Goal: Task Accomplishment & Management: Use online tool/utility

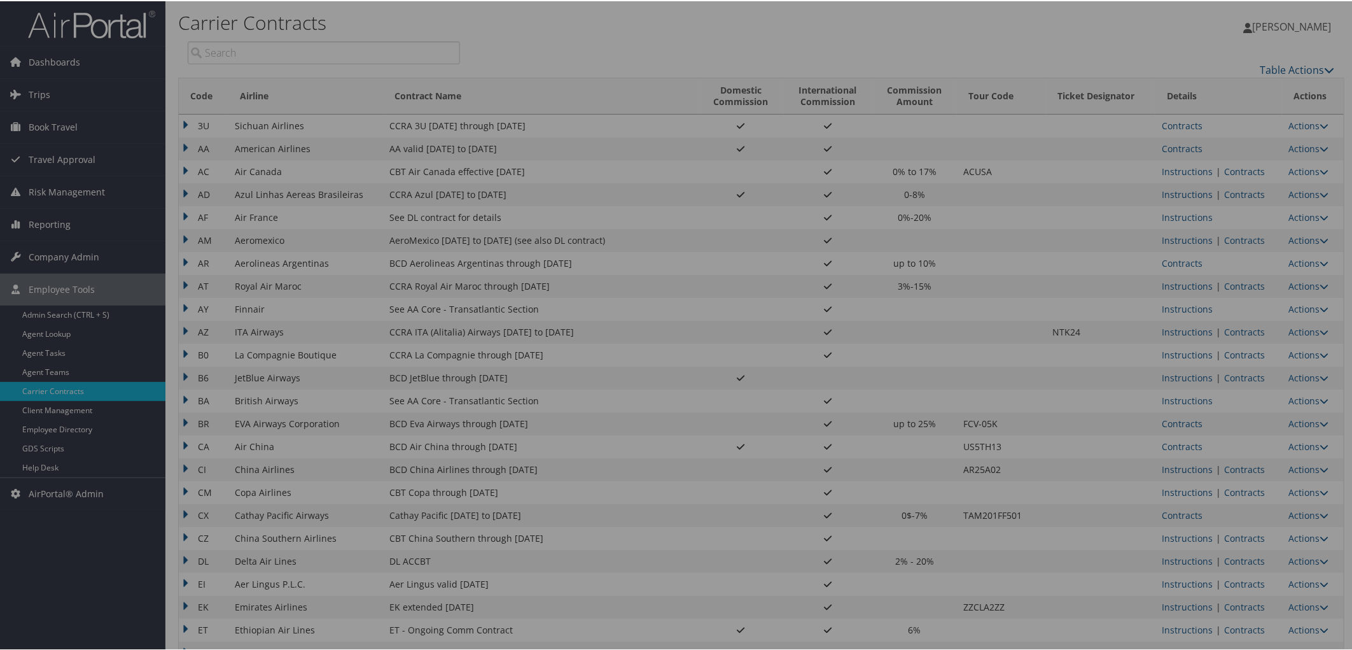
click at [52, 89] on div at bounding box center [678, 325] width 1357 height 650
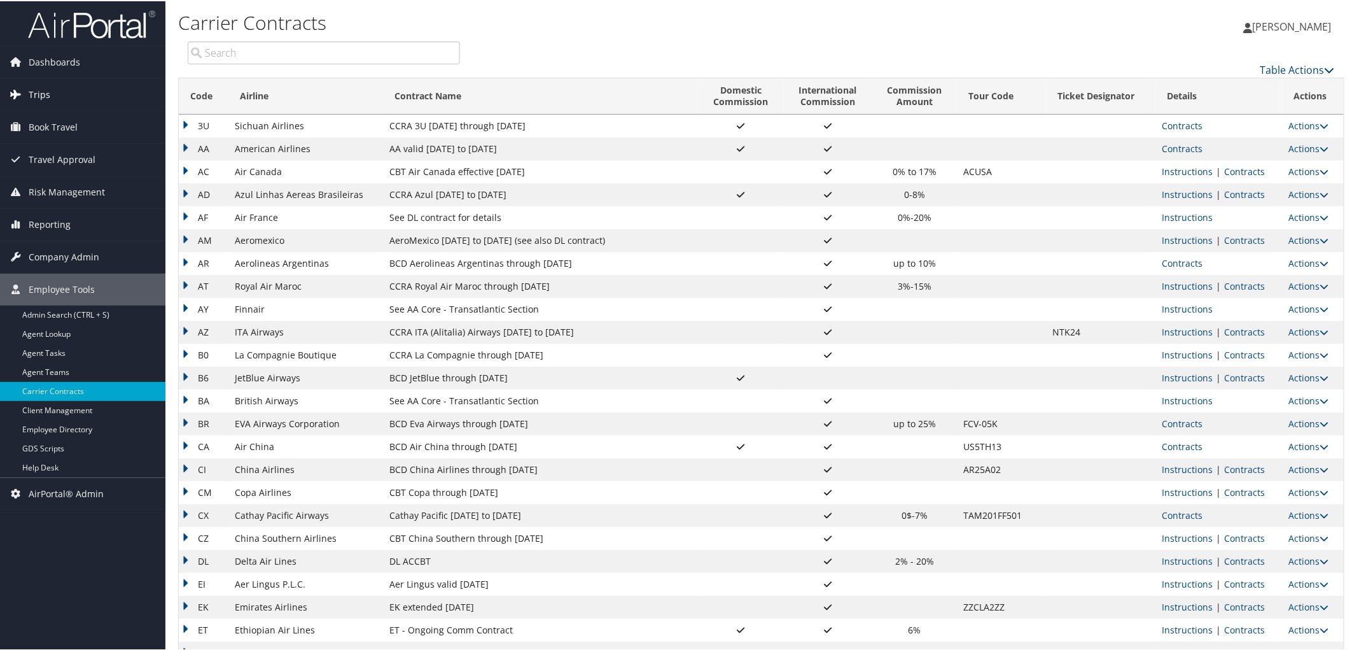
click at [50, 91] on link "Trips" at bounding box center [82, 94] width 165 height 32
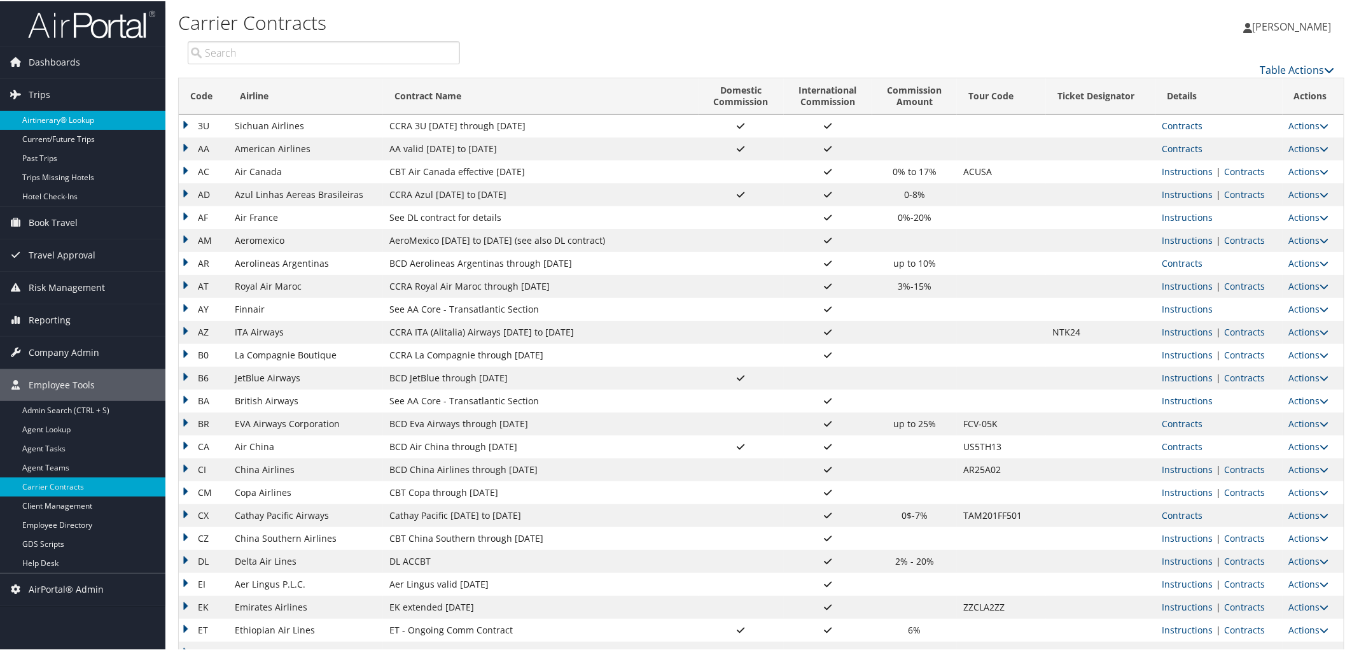
click at [54, 119] on link "Airtinerary® Lookup" at bounding box center [82, 118] width 165 height 19
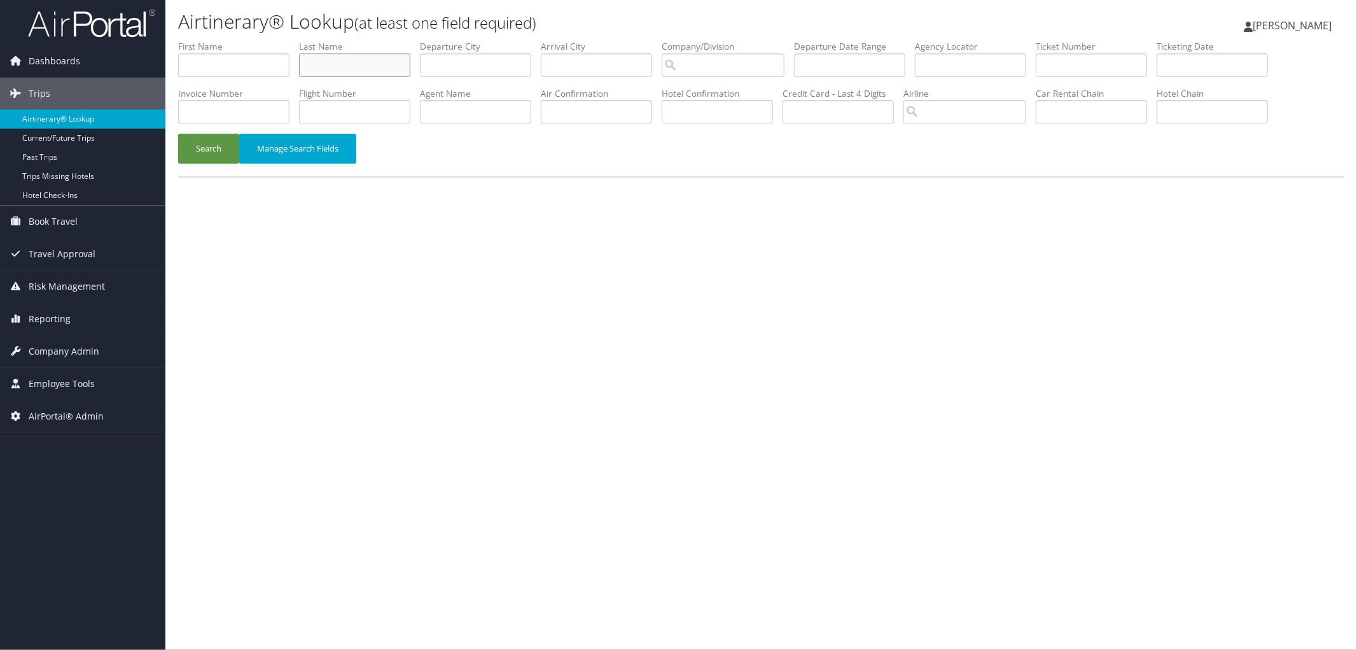
click at [370, 64] on input "text" at bounding box center [354, 65] width 111 height 24
type input "mckenzie"
click at [204, 52] on label "First Name" at bounding box center [238, 46] width 121 height 13
click at [209, 55] on input "text" at bounding box center [233, 65] width 111 height 24
type input "r"
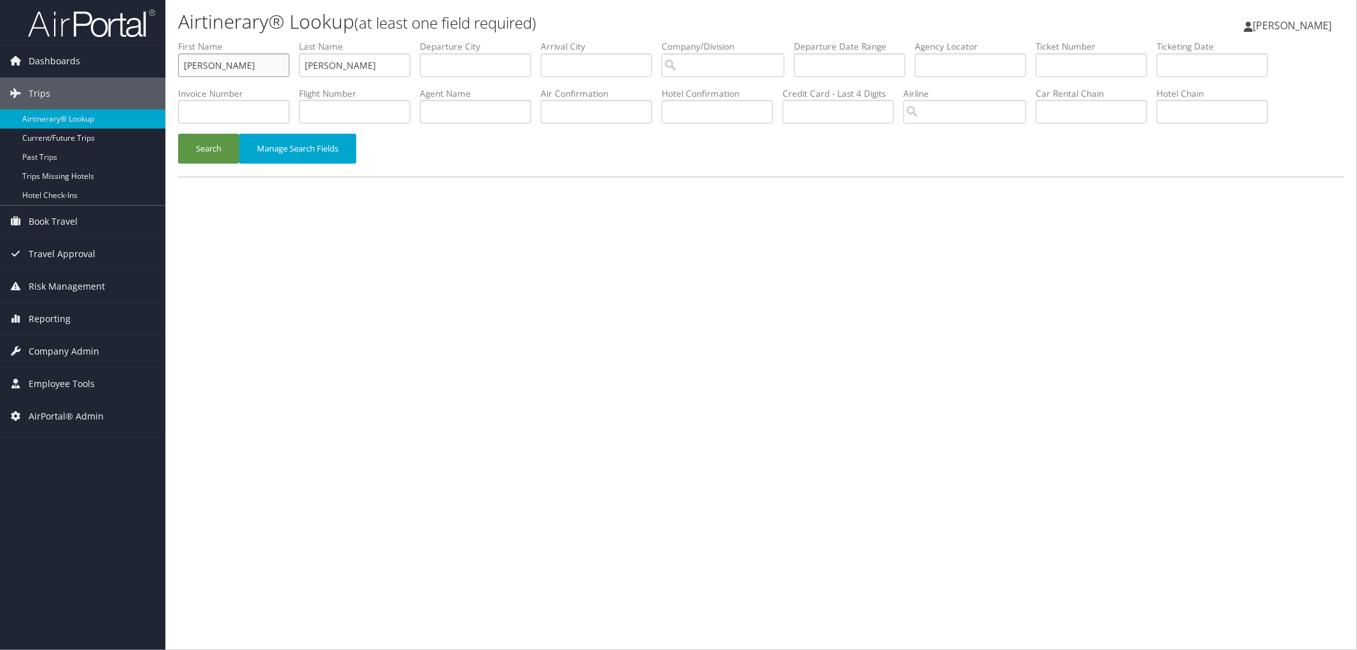
type input "erica"
click at [178, 134] on button "Search" at bounding box center [208, 149] width 61 height 30
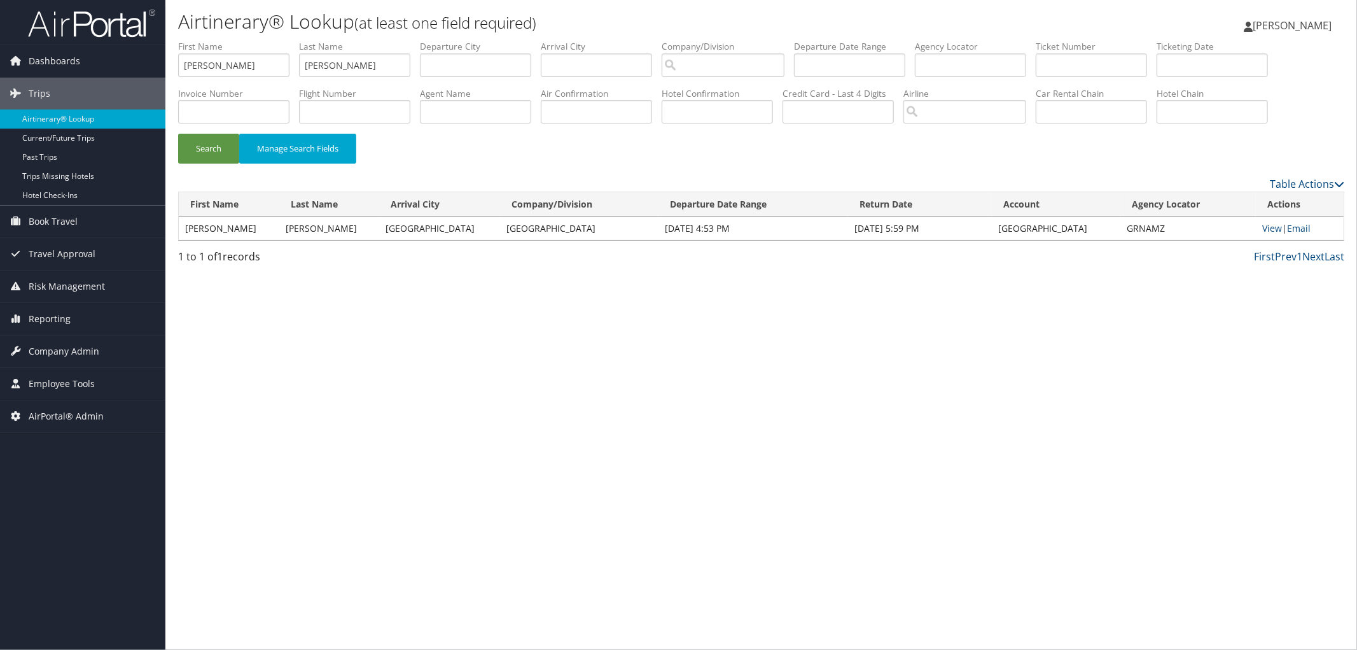
click at [1147, 226] on td "GRNAMZ" at bounding box center [1189, 228] width 136 height 23
copy td "GRNAMZ"
click at [1303, 229] on link "Email" at bounding box center [1299, 228] width 24 height 12
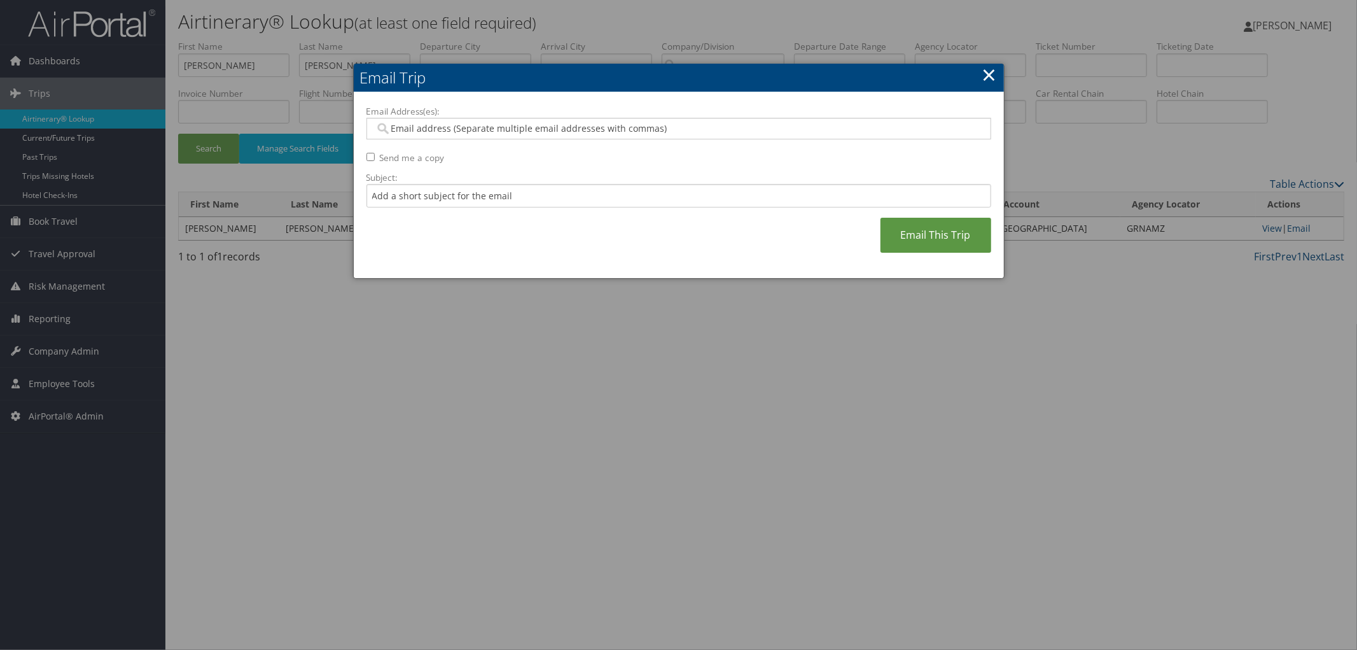
click at [990, 80] on link "×" at bounding box center [990, 74] width 15 height 25
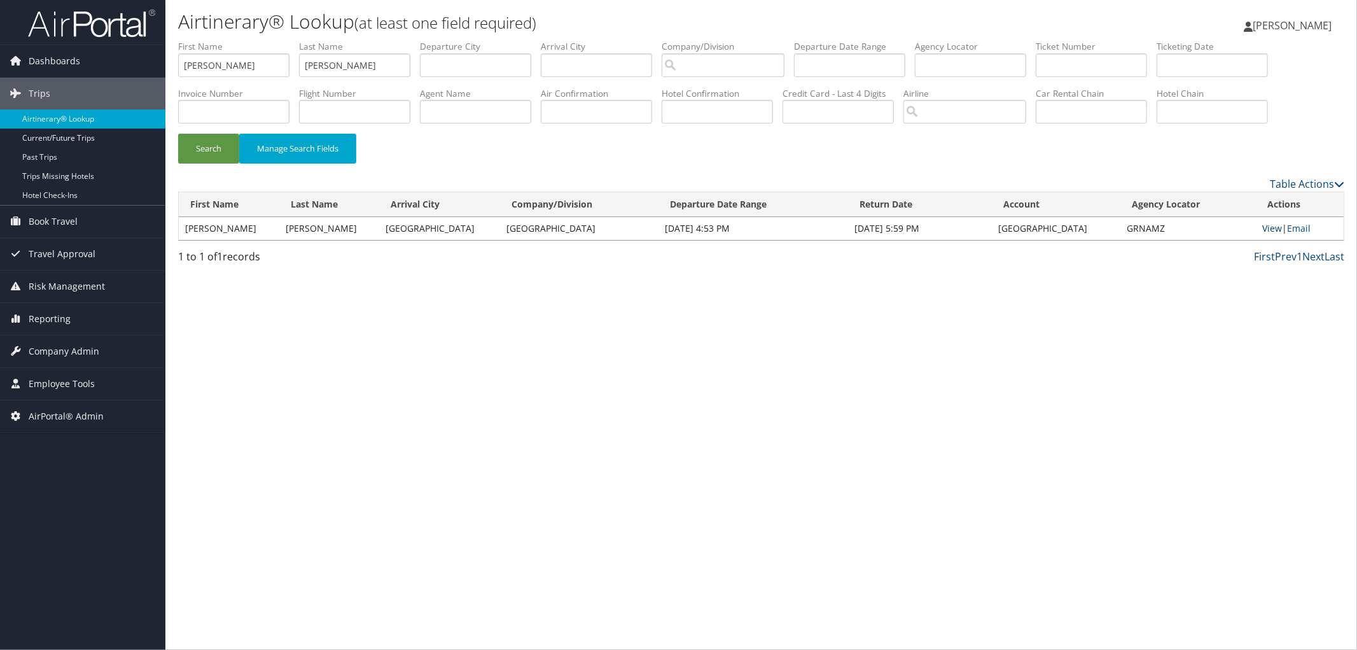
click at [1263, 225] on link "View" at bounding box center [1273, 228] width 20 height 12
drag, startPoint x: 387, startPoint y: 71, endPoint x: 217, endPoint y: 69, distance: 169.9
click at [217, 40] on ul "First Name erica Last Name mckenzie Departure City Arrival City Company/Divisio…" at bounding box center [761, 40] width 1166 height 0
click at [198, 66] on input "erica" at bounding box center [233, 65] width 111 height 24
click at [199, 66] on input "erica" at bounding box center [233, 65] width 111 height 24
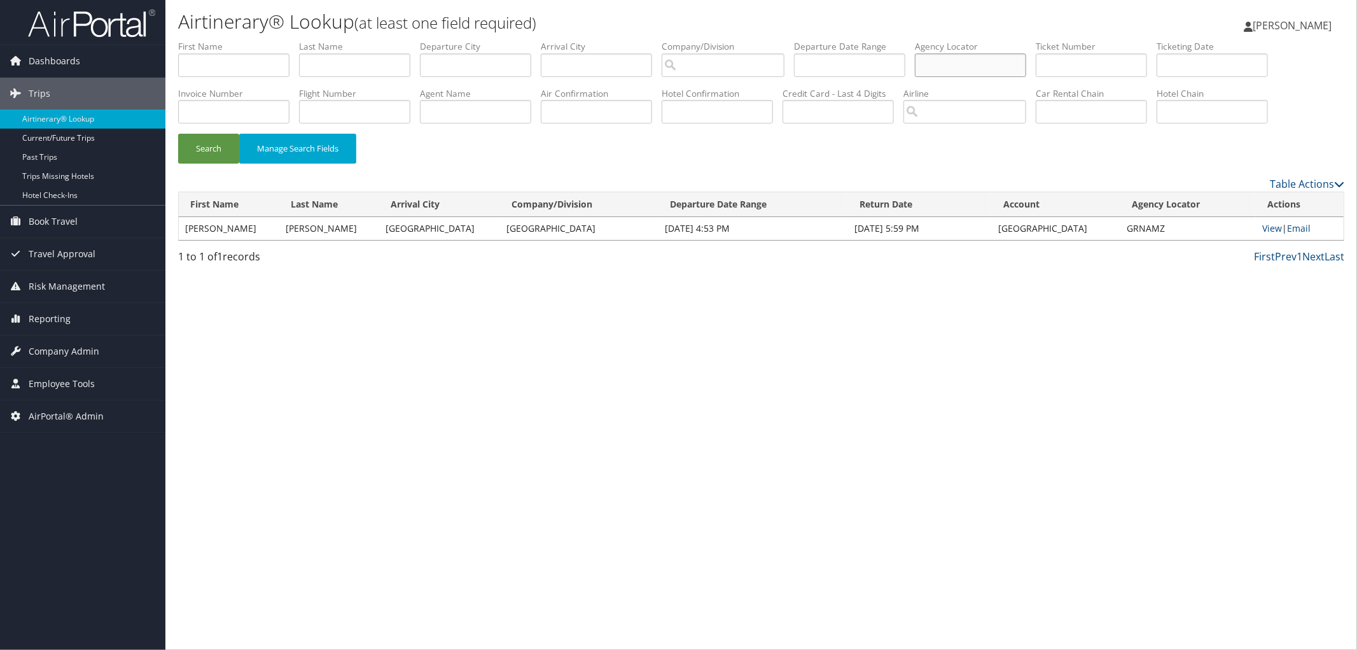
click at [1026, 64] on input "text" at bounding box center [970, 65] width 111 height 24
paste input "CIGBEV"
type input "CIGBEV"
click at [178, 134] on button "Search" at bounding box center [208, 149] width 61 height 30
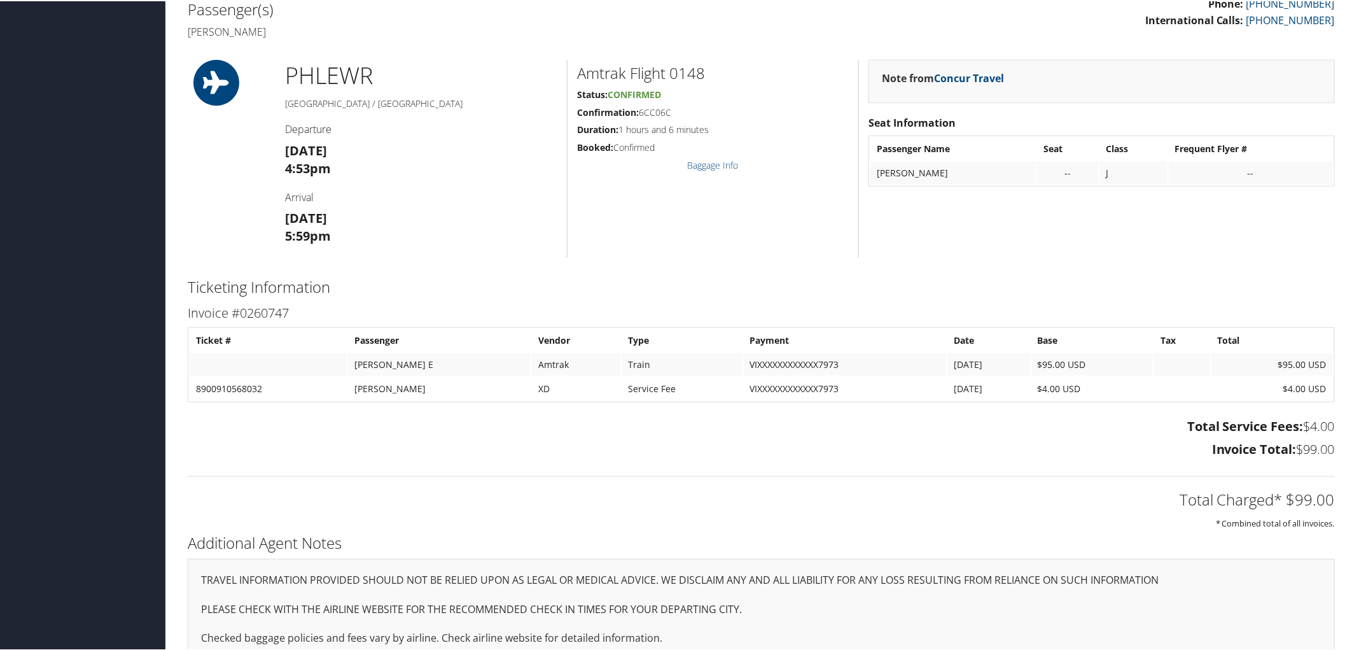
scroll to position [412, 0]
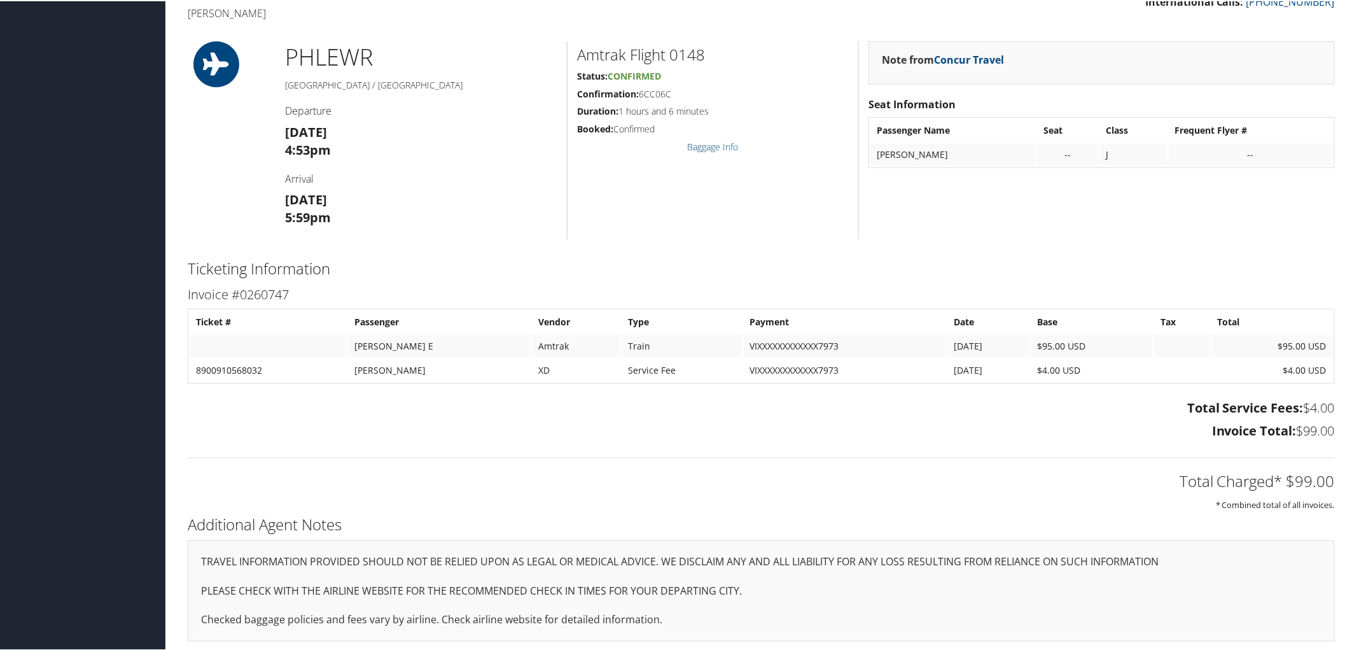
click at [235, 456] on hr at bounding box center [761, 456] width 1147 height 1
click at [658, 96] on h5 "Confirmation: 6CC06C" at bounding box center [713, 93] width 272 height 13
copy h5 "6CC06C"
